Goal: Task Accomplishment & Management: Manage account settings

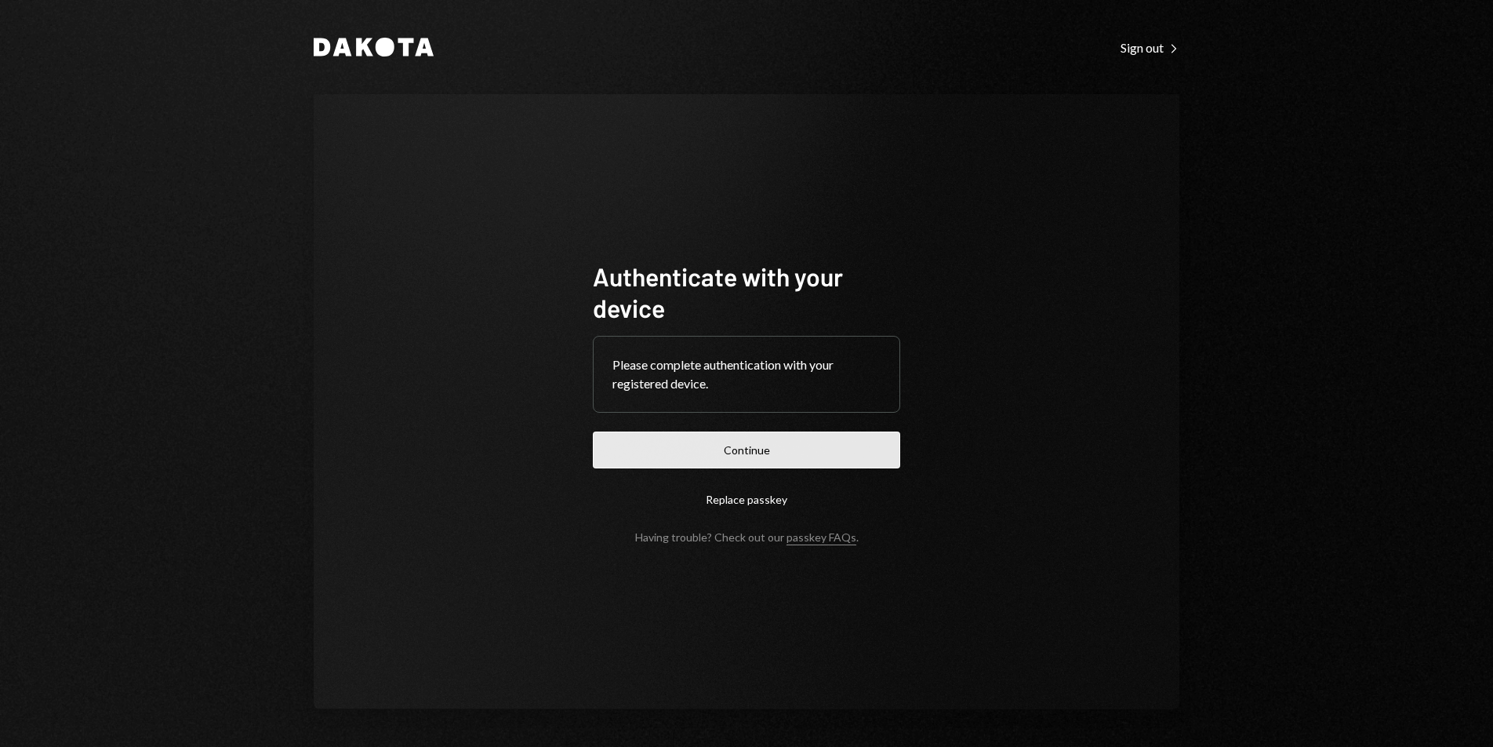
click at [830, 452] on button "Continue" at bounding box center [746, 449] width 307 height 37
